Goal: Task Accomplishment & Management: Manage account settings

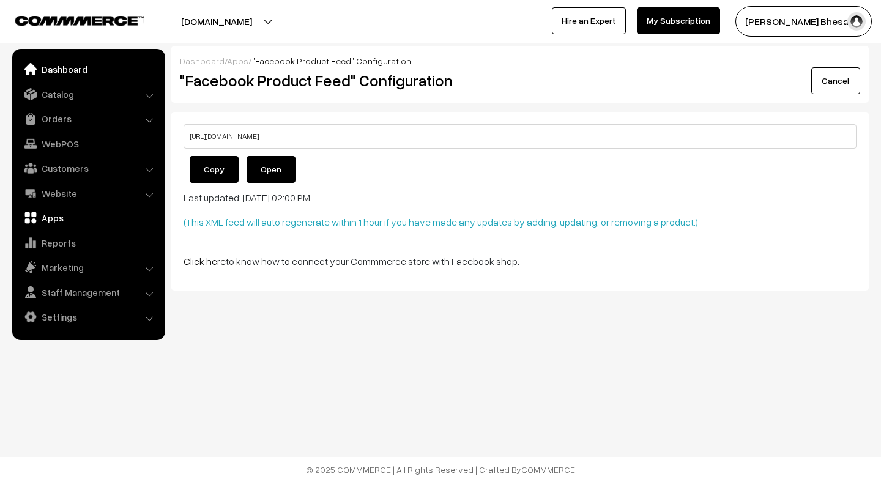
click at [61, 72] on link "Dashboard" at bounding box center [88, 69] width 146 height 22
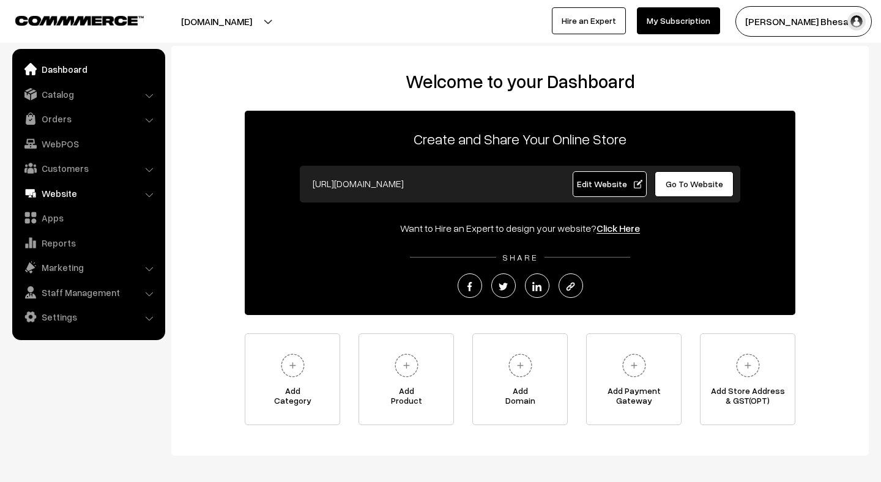
click at [63, 193] on link "Website" at bounding box center [88, 193] width 146 height 22
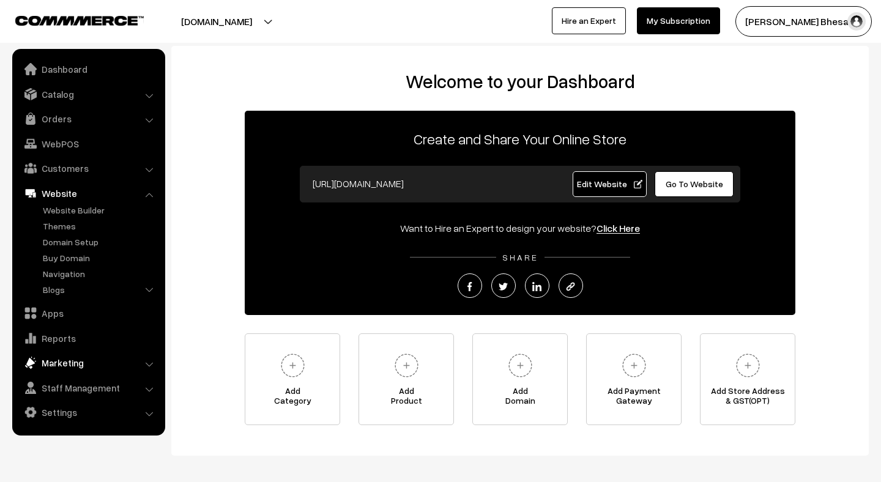
click at [65, 362] on link "Marketing" at bounding box center [88, 363] width 146 height 22
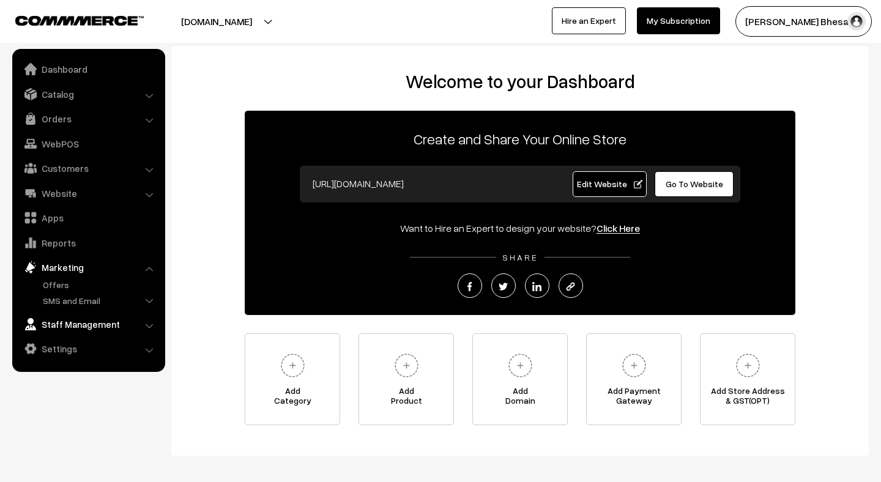
click at [89, 321] on link "Staff Management" at bounding box center [88, 324] width 146 height 22
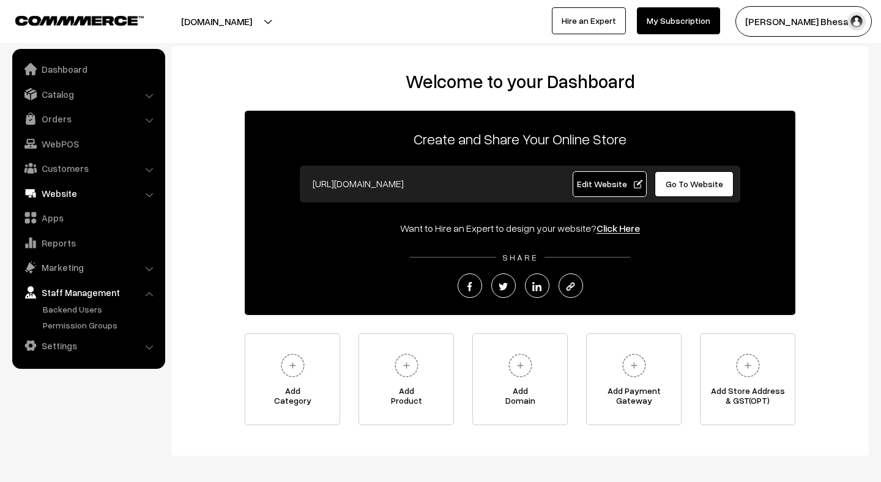
click at [62, 199] on link "Website" at bounding box center [88, 193] width 146 height 22
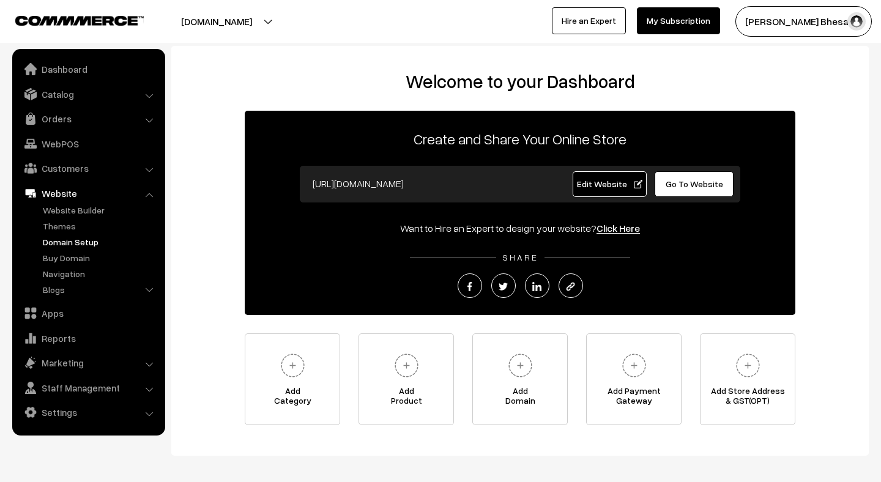
click at [65, 244] on link "Domain Setup" at bounding box center [100, 242] width 121 height 13
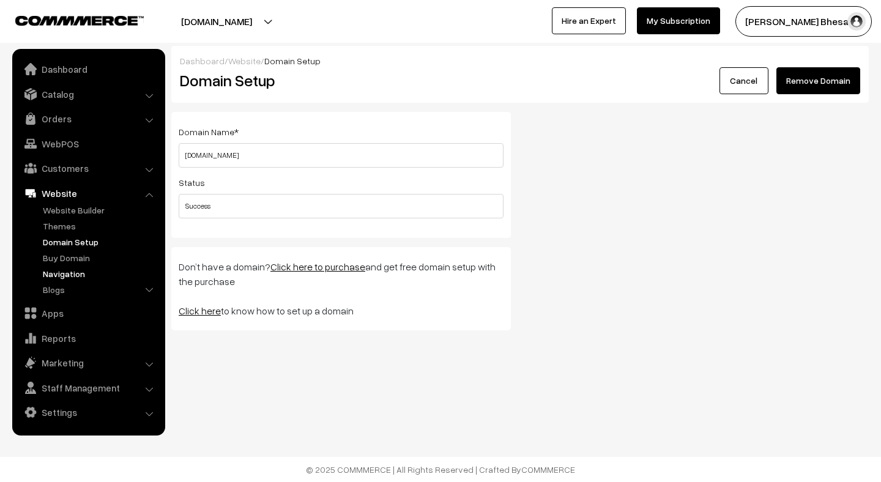
click at [64, 278] on link "Navigation" at bounding box center [100, 273] width 121 height 13
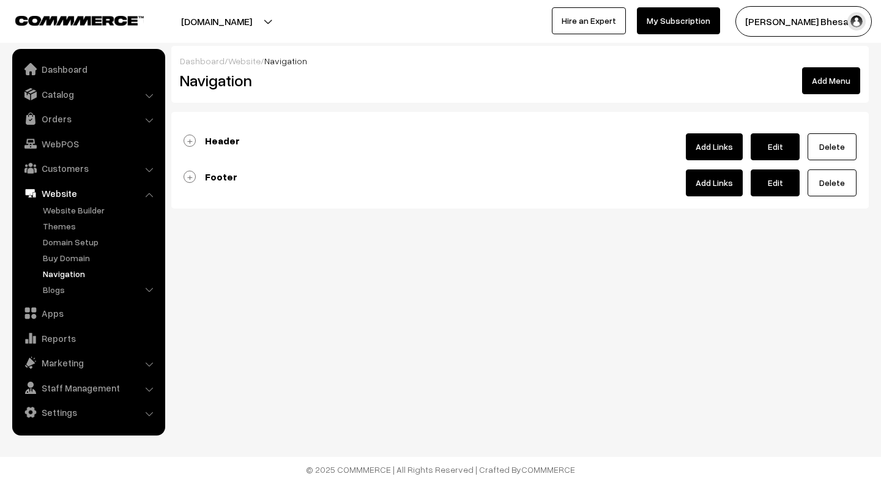
click at [193, 137] on link "Header" at bounding box center [212, 141] width 56 height 12
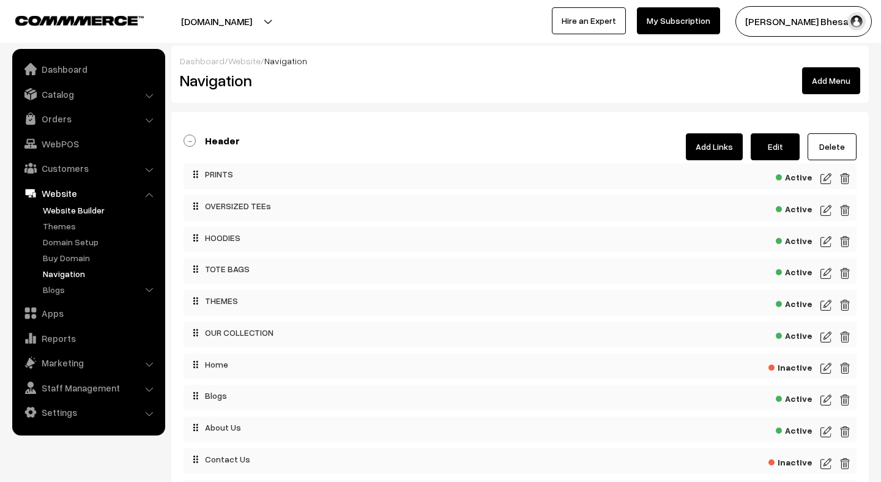
click at [92, 209] on link "Website Builder" at bounding box center [100, 210] width 121 height 13
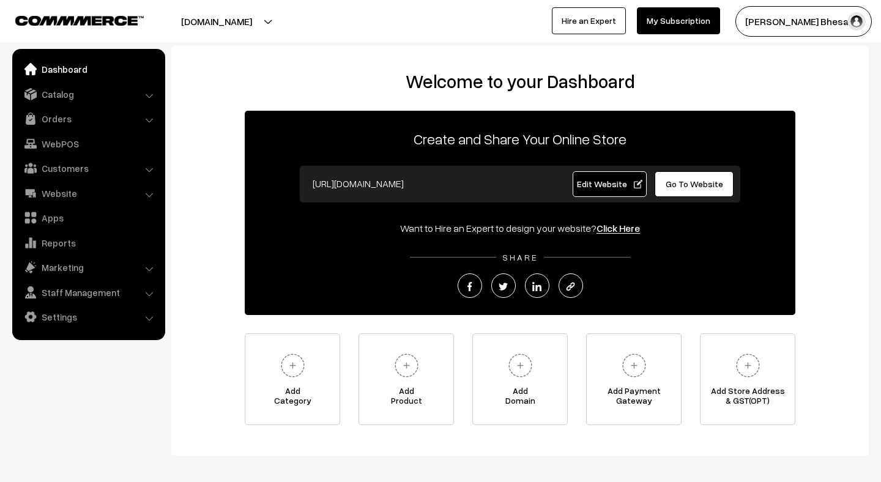
click at [203, 15] on button "[DOMAIN_NAME]" at bounding box center [216, 21] width 157 height 31
click at [72, 316] on link "Settings" at bounding box center [88, 317] width 146 height 22
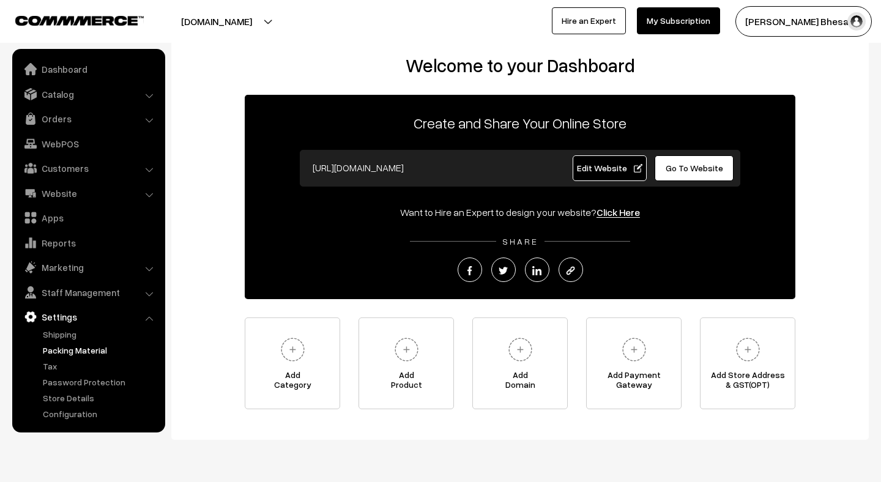
scroll to position [17, 0]
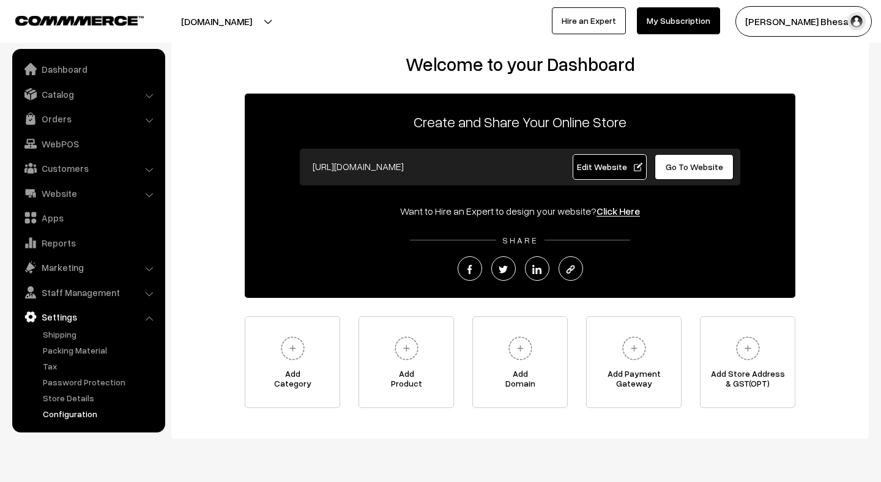
click at [70, 415] on link "Configuration" at bounding box center [100, 414] width 121 height 13
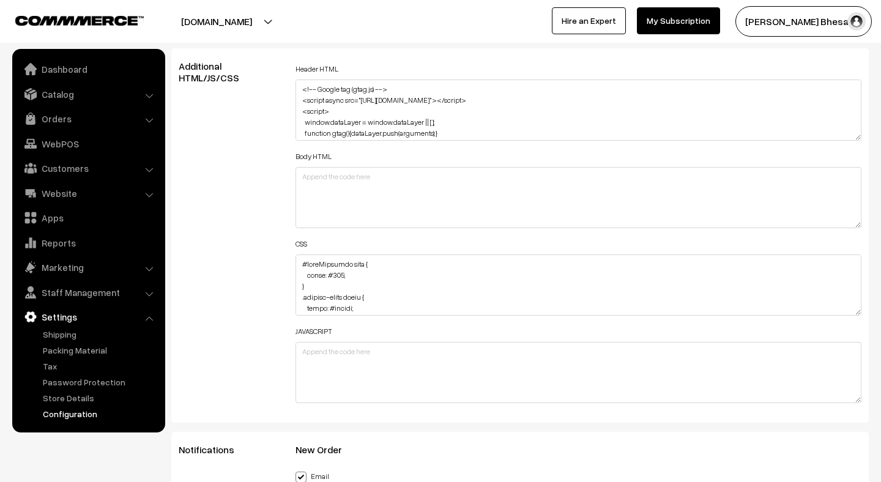
scroll to position [1366, 0]
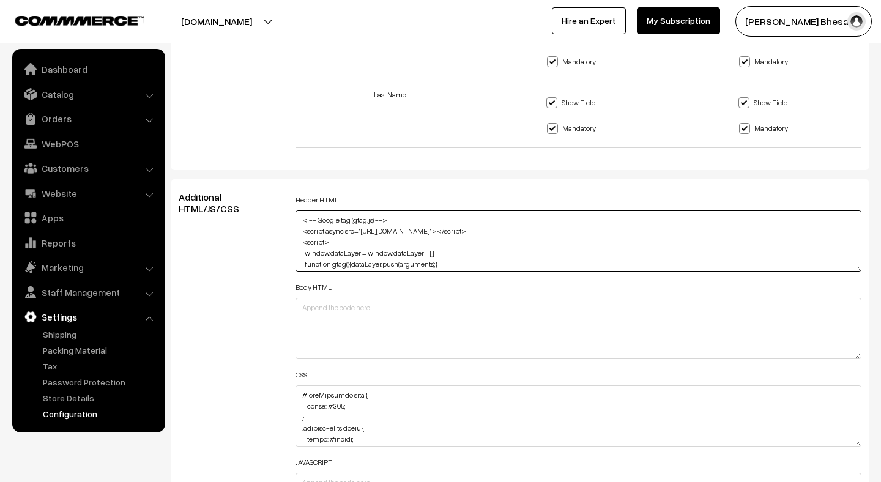
click at [466, 257] on textarea "<!-- Google tag (gtag.js) --> <script async src="https://www.googletagmanager.c…" at bounding box center [579, 241] width 566 height 61
click at [364, 260] on textarea "<!-- Google tag (gtag.js) --> <script async src="https://www.googletagmanager.c…" at bounding box center [579, 241] width 566 height 61
paste textarea "<meta name="facebook-domain-verification" content="nf8ojhjjd11qfoba0eu9vo383o7v…"
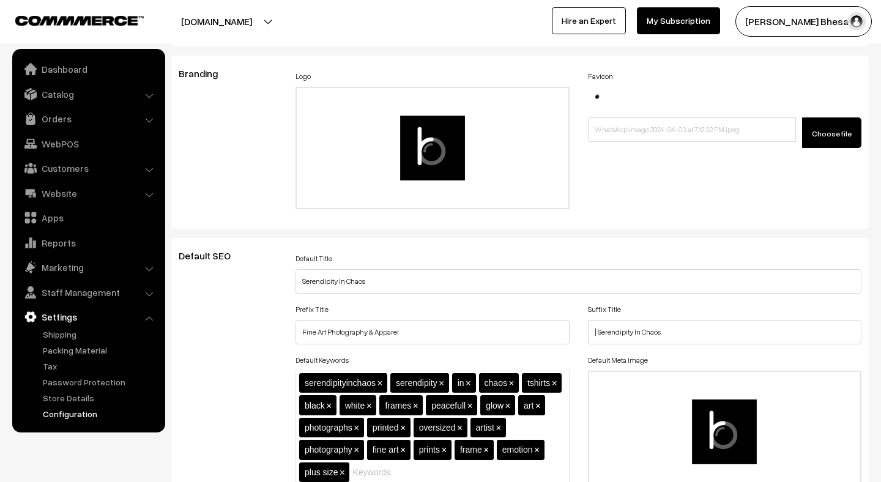
scroll to position [0, 0]
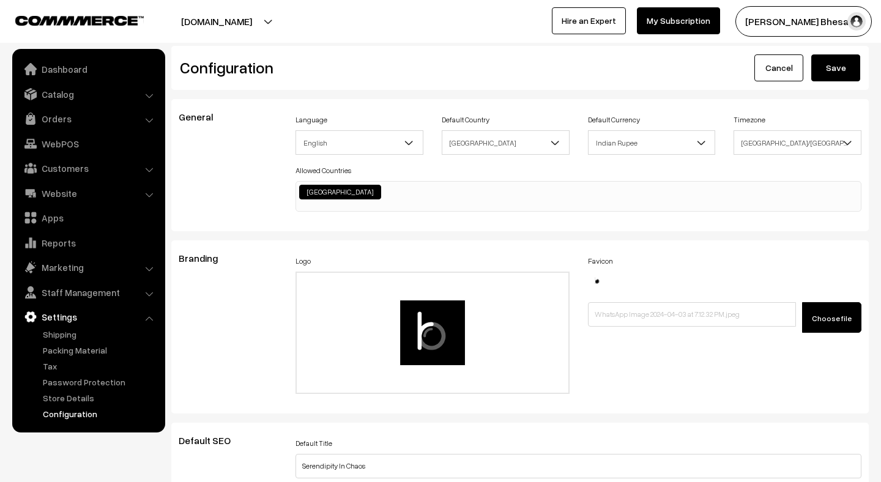
type textarea "<!-- Google tag (gtag.js) --> <script async src="[URL][DOMAIN_NAME]"></script> …"
click at [834, 73] on button "Save" at bounding box center [836, 67] width 49 height 27
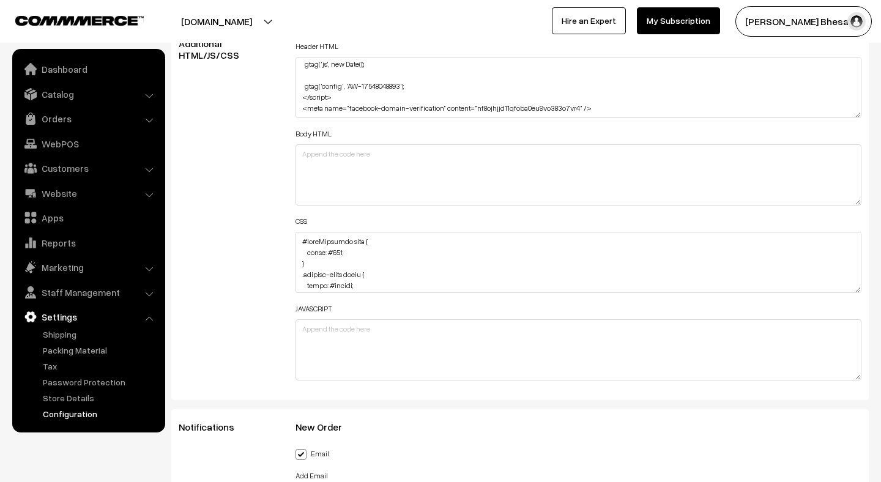
scroll to position [1527, 0]
